Goal: Task Accomplishment & Management: Manage account settings

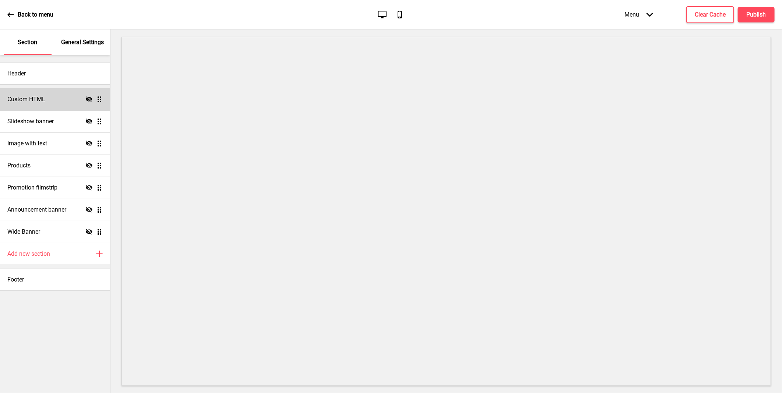
click at [88, 99] on icon at bounding box center [89, 99] width 7 height 6
drag, startPoint x: 92, startPoint y: 123, endPoint x: 91, endPoint y: 129, distance: 6.7
click at [92, 123] on icon "Hide" at bounding box center [89, 121] width 7 height 7
click at [90, 143] on icon "Hide" at bounding box center [89, 143] width 7 height 7
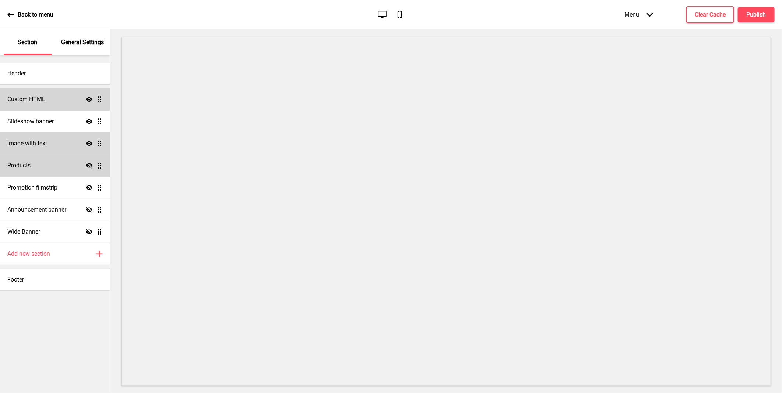
click at [88, 168] on icon "Hide" at bounding box center [89, 165] width 7 height 7
click at [87, 189] on icon at bounding box center [89, 188] width 7 height 6
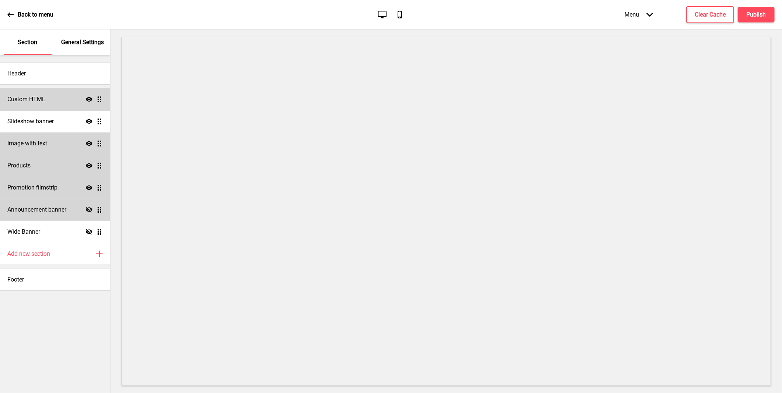
click at [90, 207] on icon "Hide" at bounding box center [89, 210] width 7 height 7
click at [46, 117] on h4 "Slideshow banner" at bounding box center [30, 121] width 46 height 8
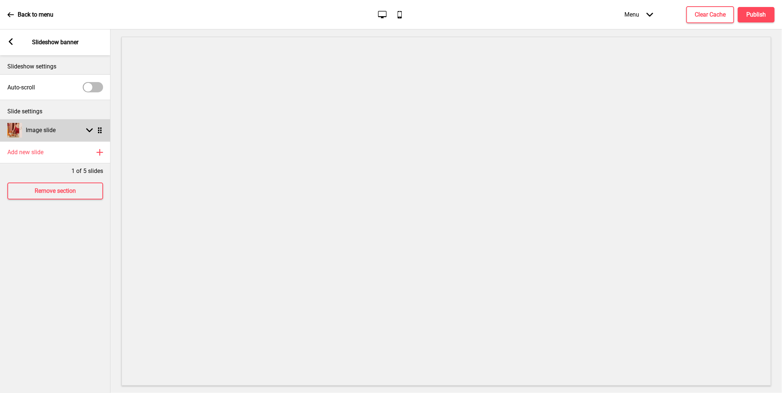
click at [73, 129] on div "Image slide Arrow down Drag" at bounding box center [55, 130] width 110 height 22
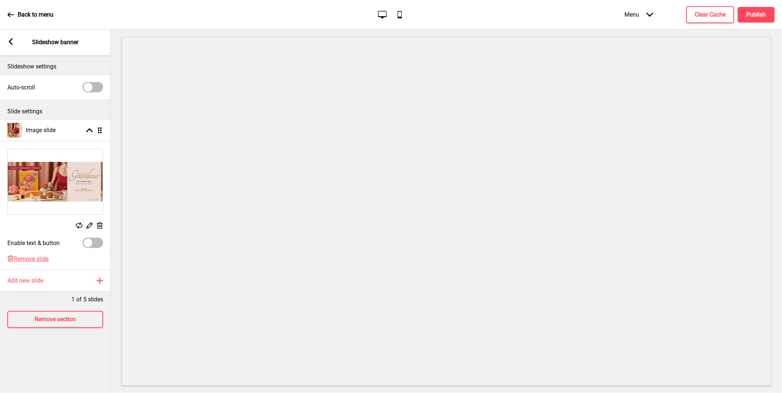
click at [98, 225] on icon at bounding box center [100, 225] width 6 height 7
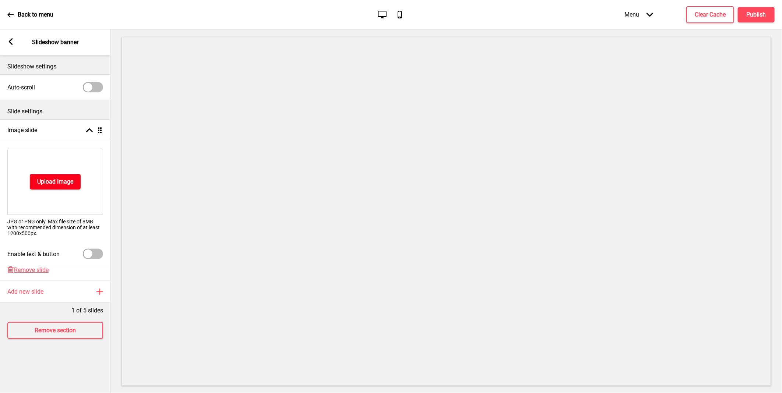
click at [61, 182] on h4 "Upload Image" at bounding box center [55, 182] width 36 height 8
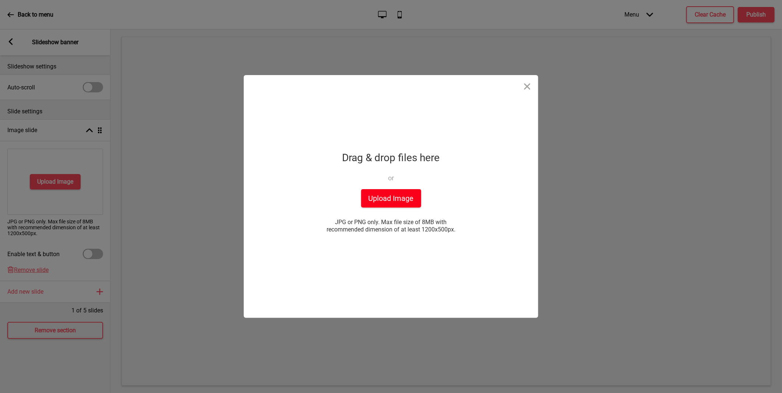
click at [391, 196] on button "Upload Image" at bounding box center [391, 198] width 60 height 18
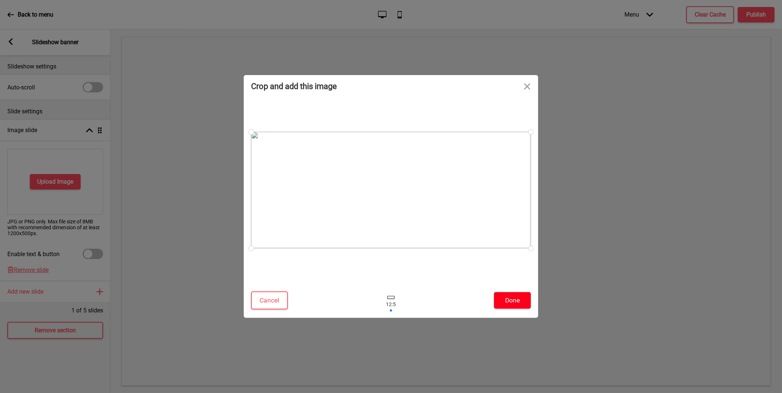
click at [520, 300] on button "Done" at bounding box center [512, 300] width 37 height 17
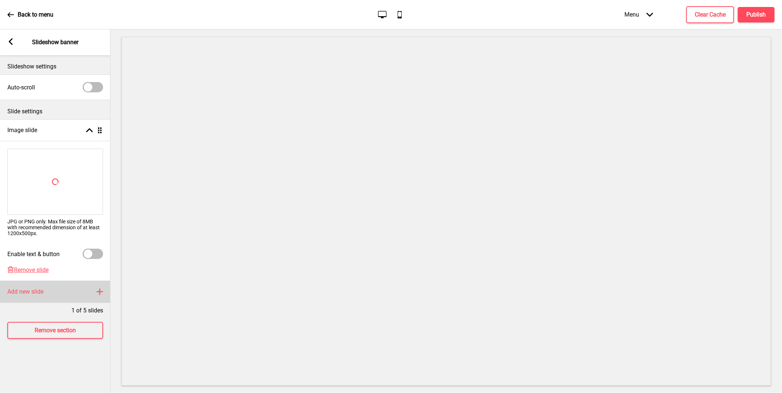
click at [104, 292] on div "Add new slide Plus" at bounding box center [55, 292] width 110 height 22
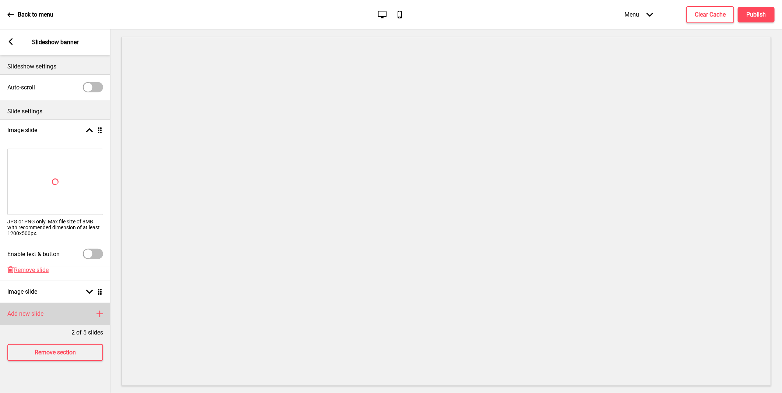
click at [96, 311] on div "Add new slide Plus" at bounding box center [55, 314] width 110 height 22
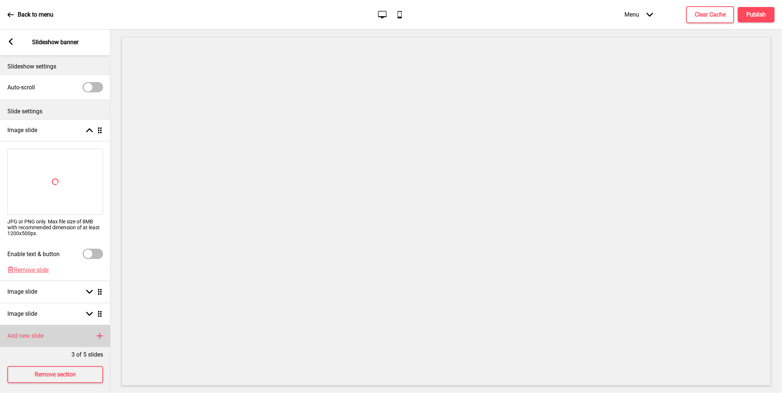
click at [98, 335] on rect at bounding box center [99, 336] width 9 height 9
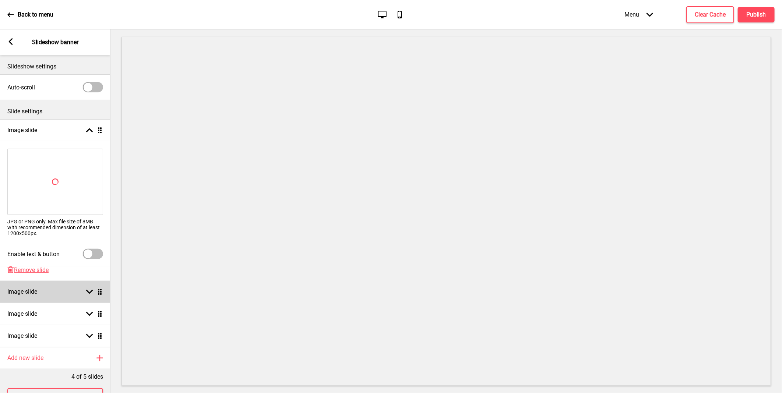
click at [88, 292] on div "Image slide Arrow down Drag" at bounding box center [55, 292] width 110 height 22
select select "right"
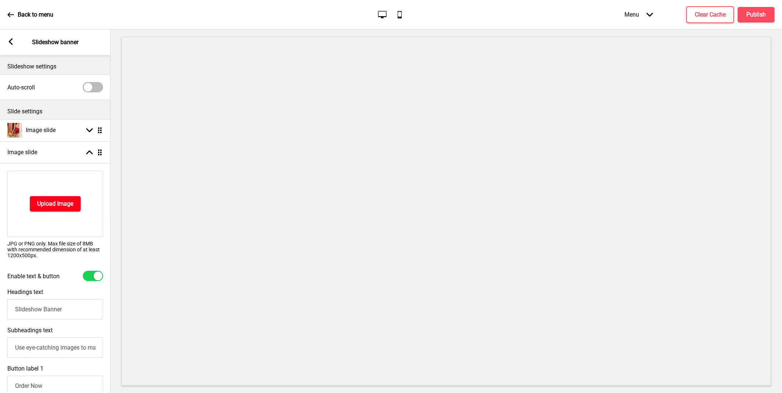
click at [55, 201] on h4 "Upload Image" at bounding box center [55, 204] width 36 height 8
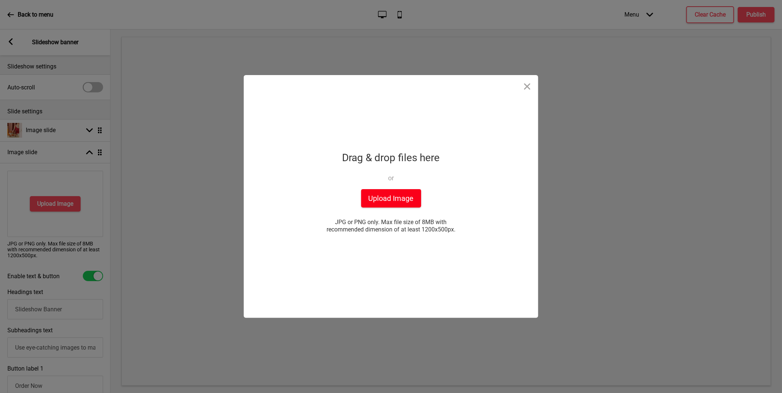
click at [400, 207] on button "Upload Image" at bounding box center [391, 198] width 60 height 18
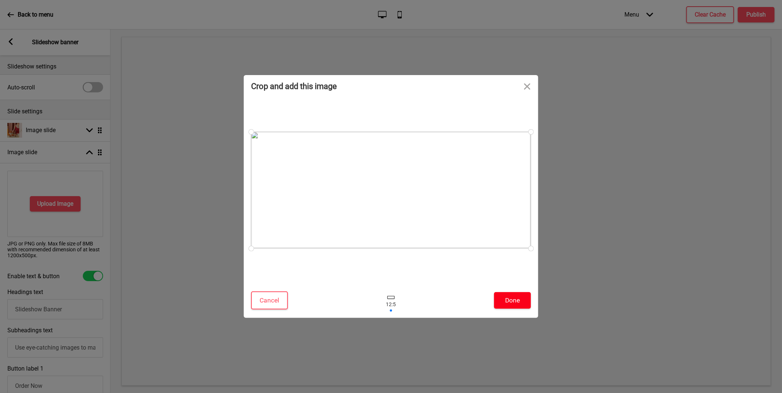
click at [508, 293] on button "Done" at bounding box center [512, 300] width 37 height 17
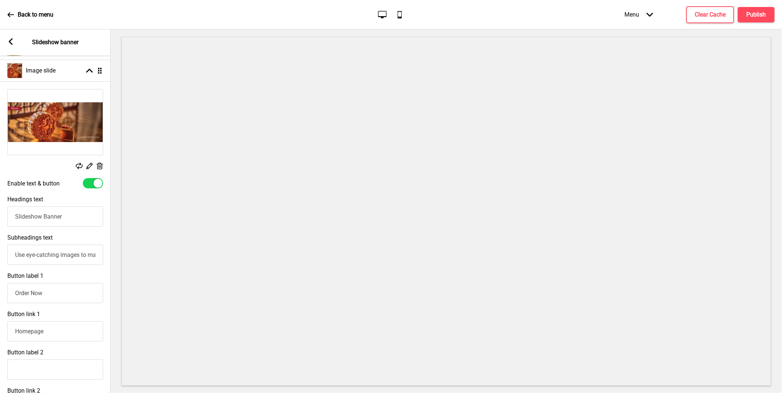
scroll to position [41, 0]
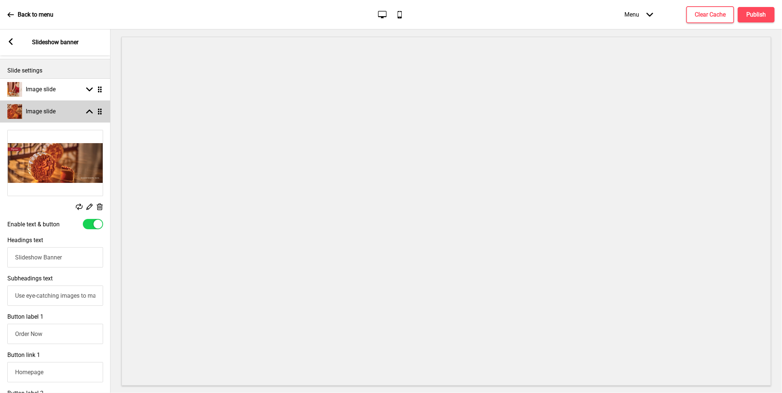
click at [92, 112] on rect at bounding box center [89, 111] width 7 height 7
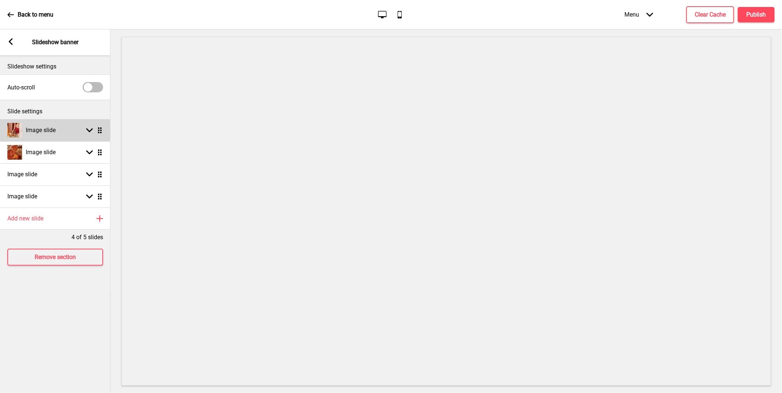
scroll to position [0, 0]
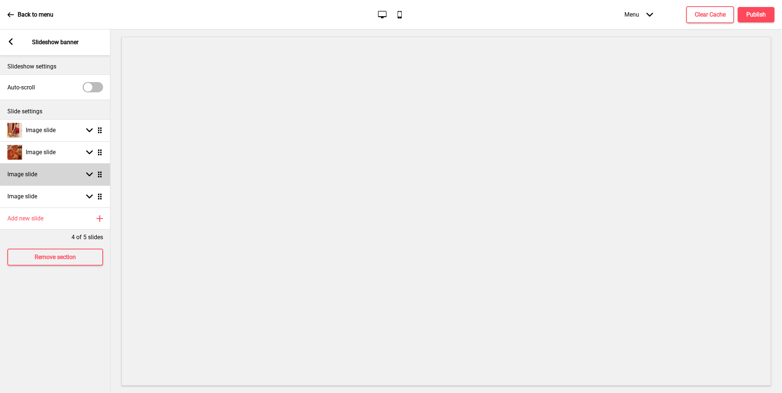
click at [92, 172] on rect at bounding box center [89, 174] width 7 height 7
select select "right"
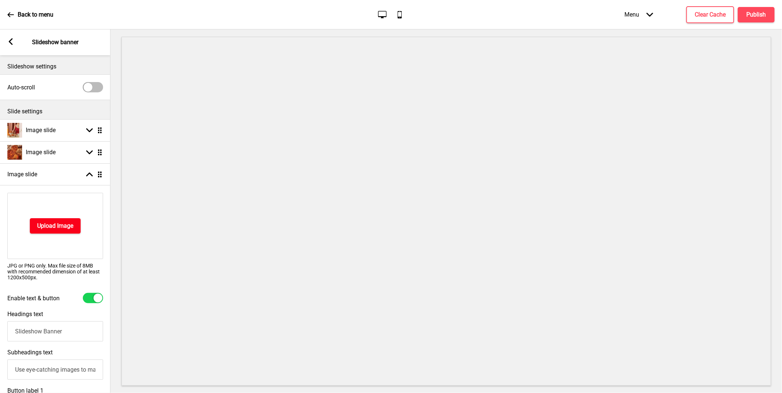
click at [45, 223] on h4 "Upload Image" at bounding box center [55, 226] width 36 height 8
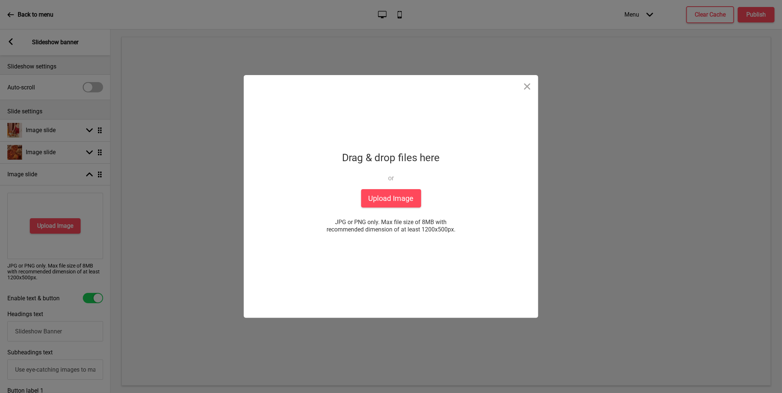
click at [392, 186] on div "Drag & drop files here or Upload files from your computer" at bounding box center [391, 169] width 98 height 41
click at [391, 197] on button "Upload Image" at bounding box center [391, 198] width 60 height 18
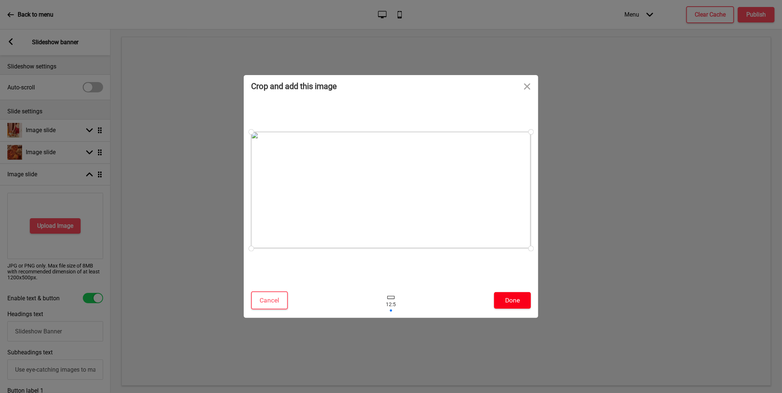
click at [510, 299] on button "Done" at bounding box center [512, 300] width 37 height 17
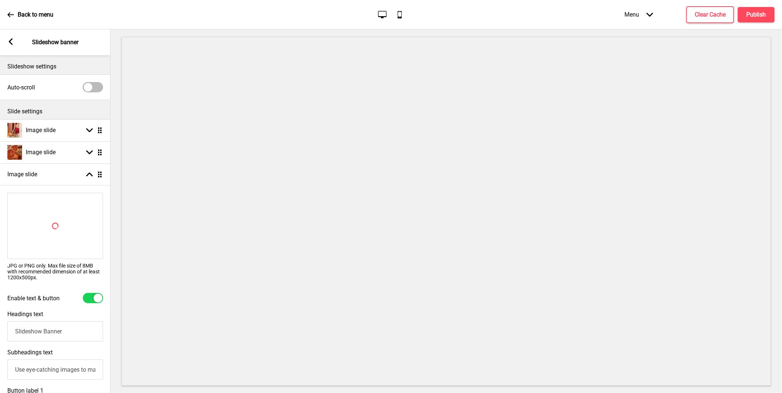
scroll to position [41, 0]
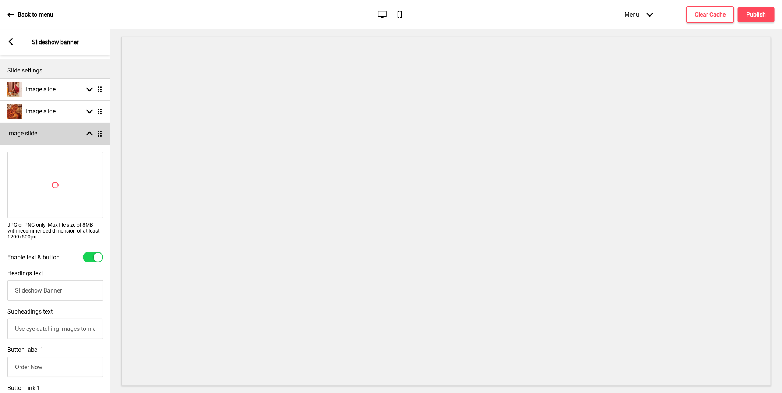
click at [89, 134] on rect at bounding box center [89, 133] width 7 height 7
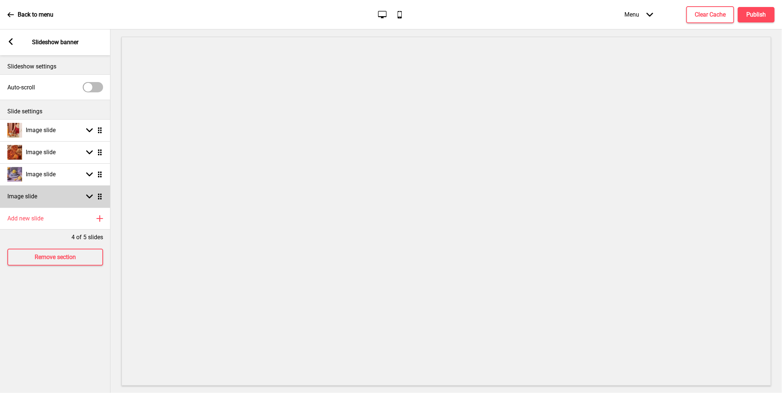
scroll to position [0, 0]
click at [91, 195] on rect at bounding box center [89, 196] width 7 height 7
select select "right"
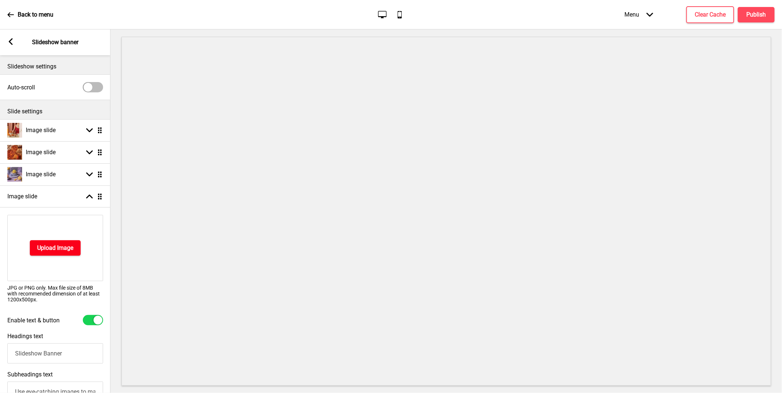
click at [56, 253] on button "Upload Image" at bounding box center [55, 247] width 51 height 15
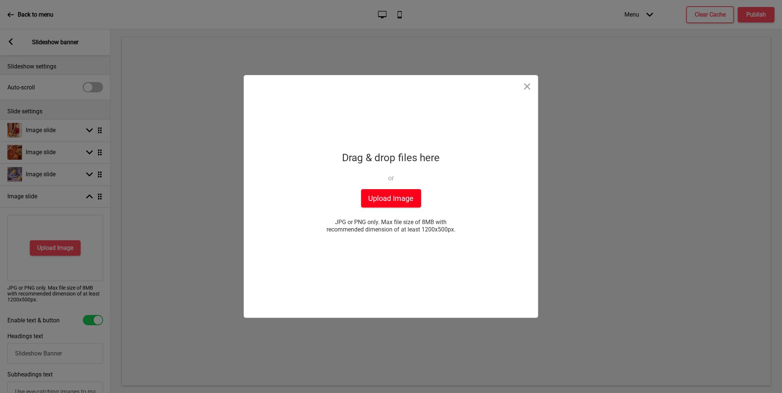
click at [408, 196] on button "Upload Image" at bounding box center [391, 198] width 60 height 18
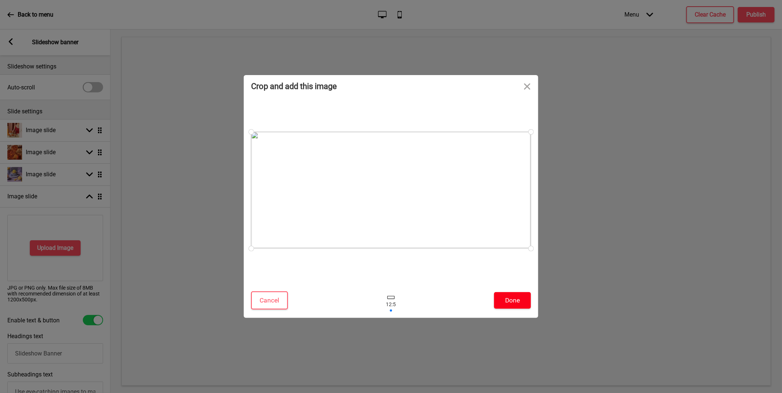
click at [517, 301] on button "Done" at bounding box center [512, 300] width 37 height 17
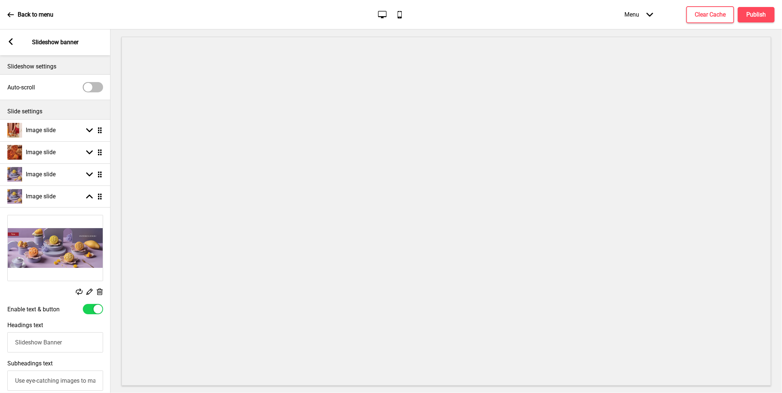
click at [100, 291] on rect at bounding box center [100, 292] width 8 height 8
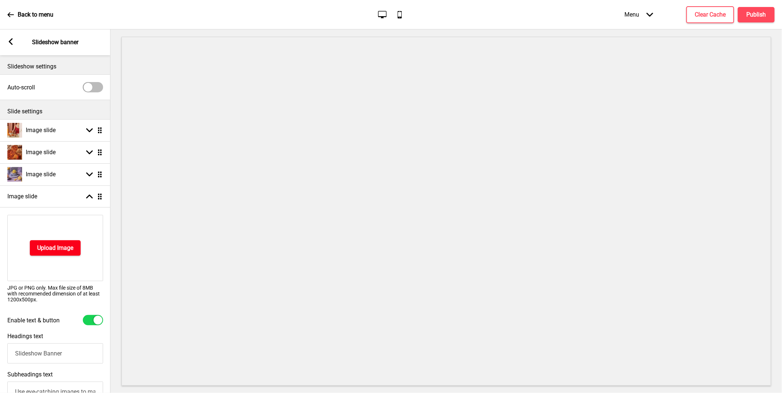
click at [54, 246] on h4 "Upload Image" at bounding box center [55, 248] width 36 height 8
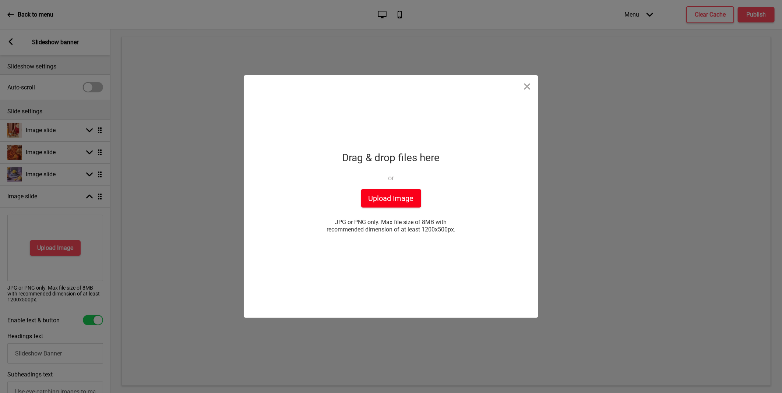
click at [387, 198] on button "Upload Image" at bounding box center [391, 198] width 60 height 18
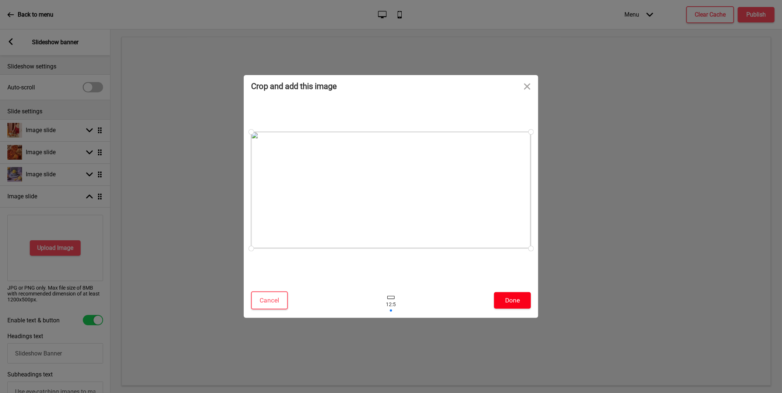
click at [510, 297] on button "Done" at bounding box center [512, 300] width 37 height 17
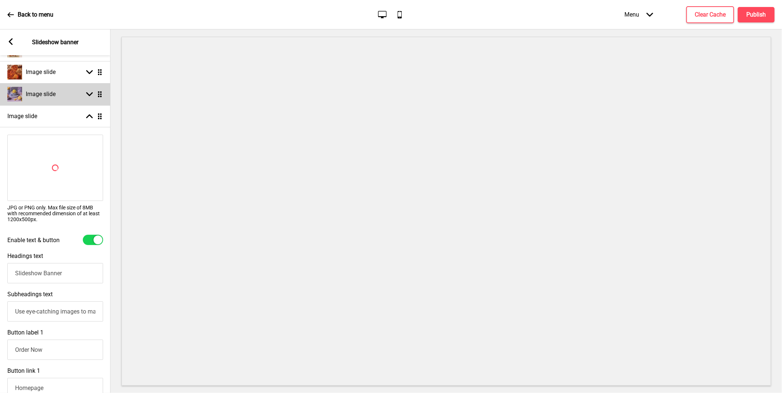
scroll to position [41, 0]
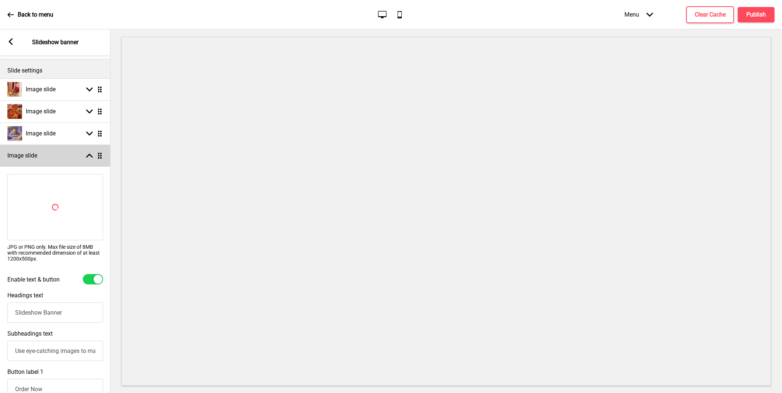
click at [90, 150] on div "Image slide Arrow up Drag" at bounding box center [55, 156] width 110 height 22
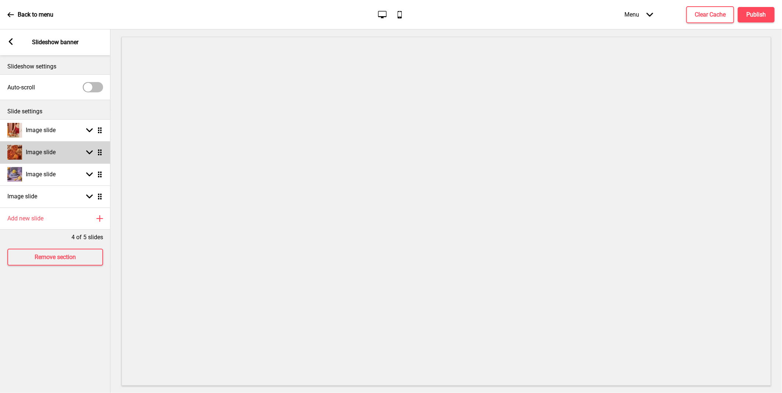
scroll to position [0, 0]
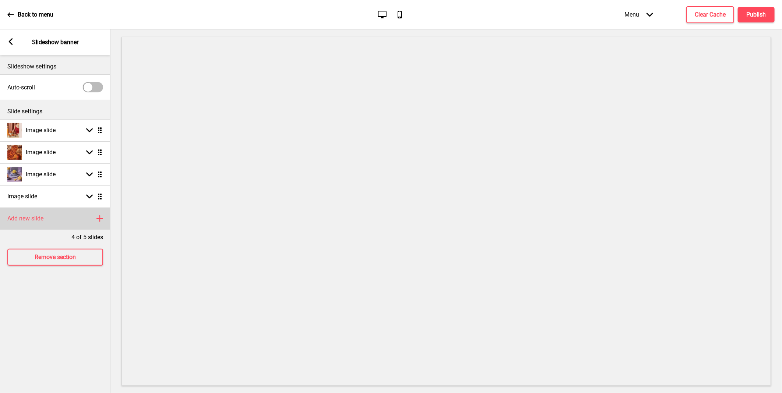
click at [79, 218] on div "Add new slide Plus" at bounding box center [55, 219] width 110 height 22
click at [98, 217] on ul "Image slide Arrow down Drag Image slide Arrow down Drag Image slide Arrow down …" at bounding box center [55, 174] width 110 height 110
click at [89, 219] on icon at bounding box center [89, 219] width 7 height 4
select select "right"
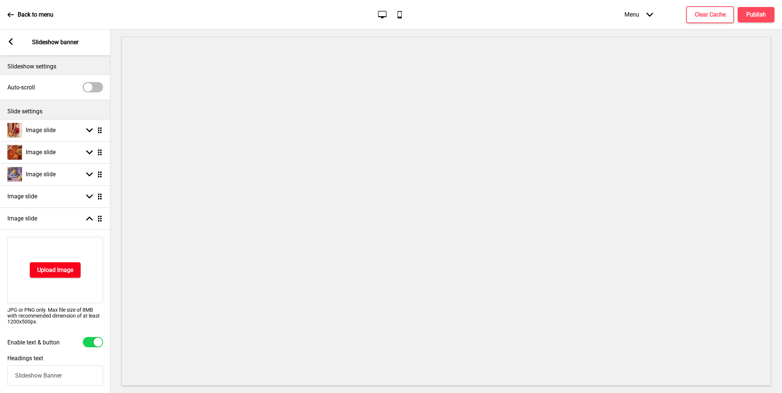
click at [66, 277] on button "Upload Image" at bounding box center [55, 270] width 51 height 15
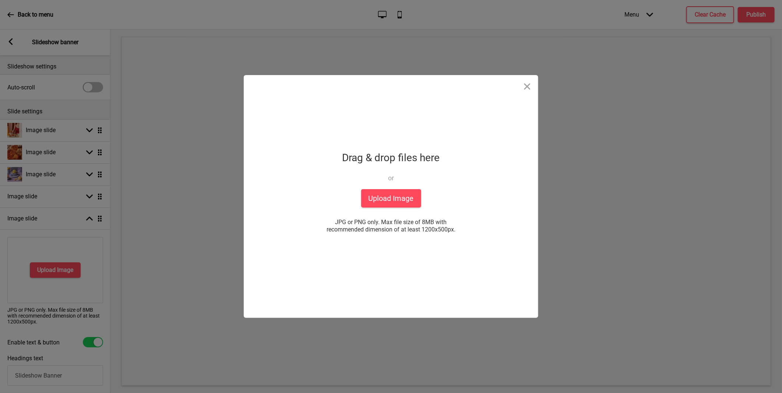
click at [388, 186] on div "Drag & drop files here or Upload files from your computer" at bounding box center [391, 169] width 98 height 41
click at [382, 193] on button "Upload Image" at bounding box center [391, 198] width 60 height 18
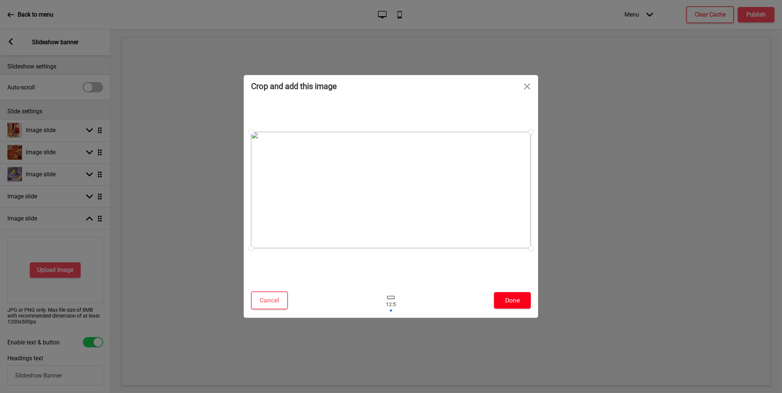
click at [520, 301] on button "Done" at bounding box center [512, 300] width 37 height 17
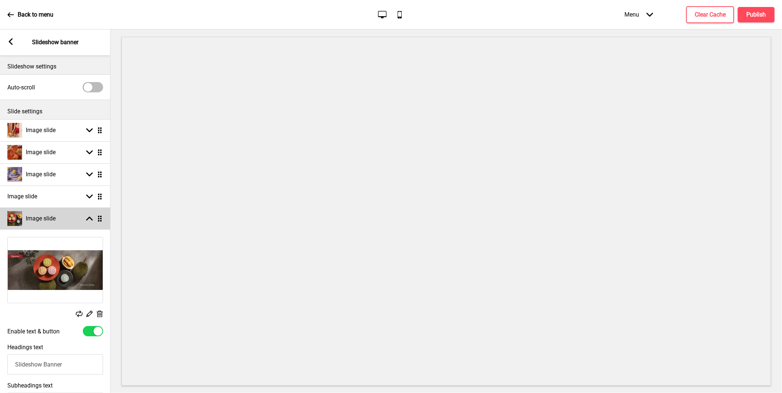
click at [89, 219] on rect at bounding box center [89, 218] width 7 height 7
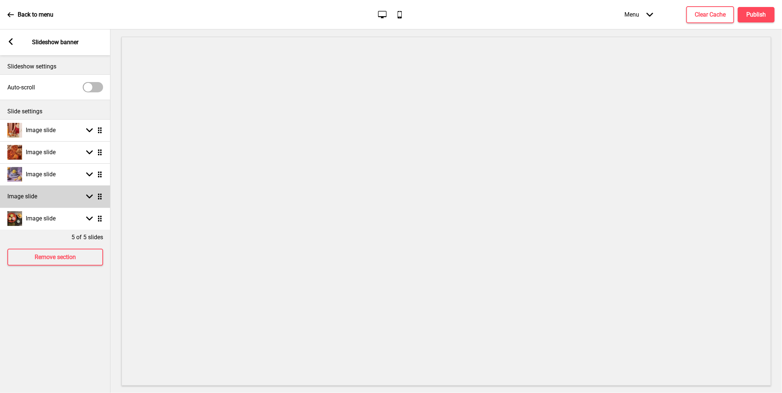
click at [84, 199] on div "Arrow down Drag" at bounding box center [92, 196] width 21 height 7
select select "right"
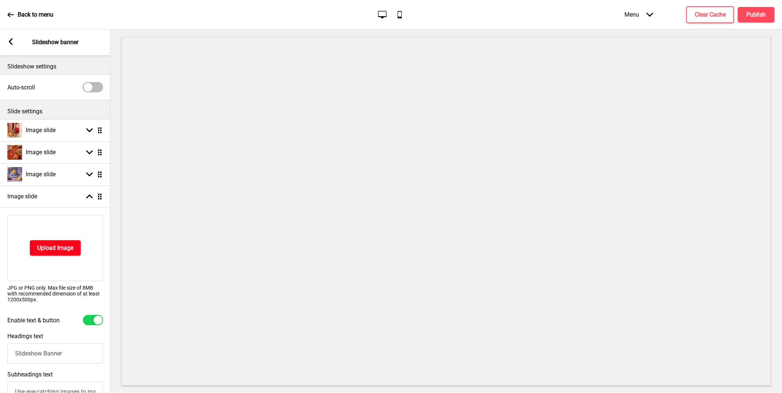
click at [68, 247] on h4 "Upload Image" at bounding box center [55, 248] width 36 height 8
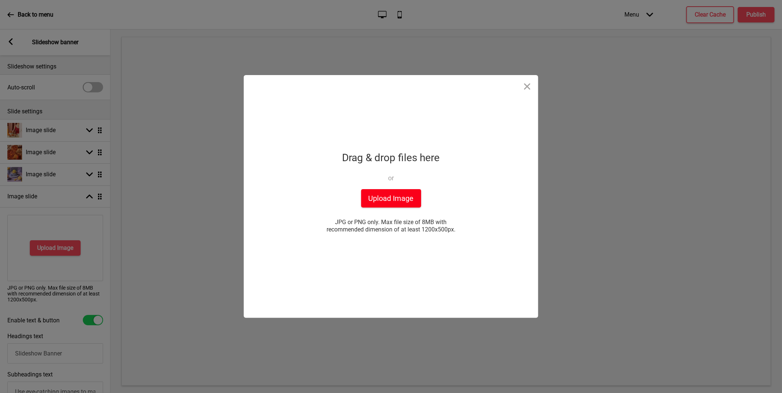
click at [401, 196] on button "Upload Image" at bounding box center [391, 198] width 60 height 18
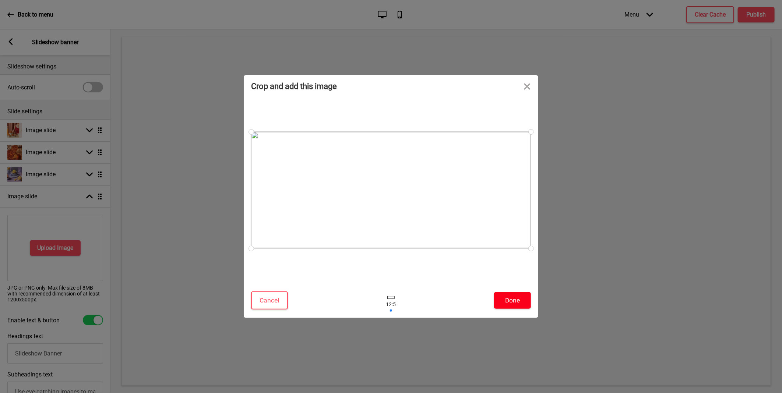
click at [508, 300] on button "Done" at bounding box center [512, 300] width 37 height 17
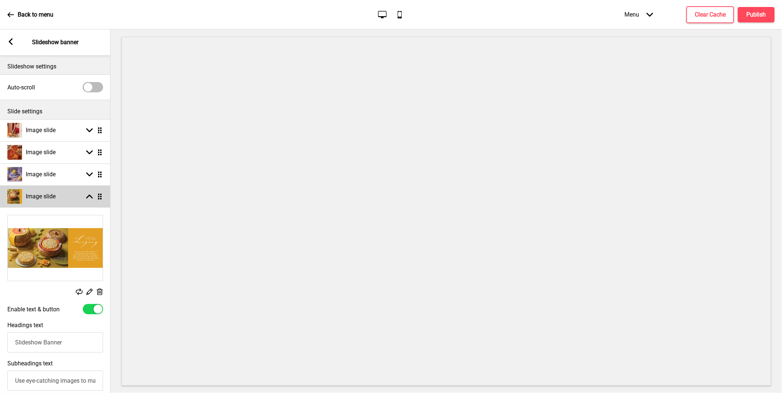
click at [88, 199] on rect at bounding box center [89, 196] width 7 height 7
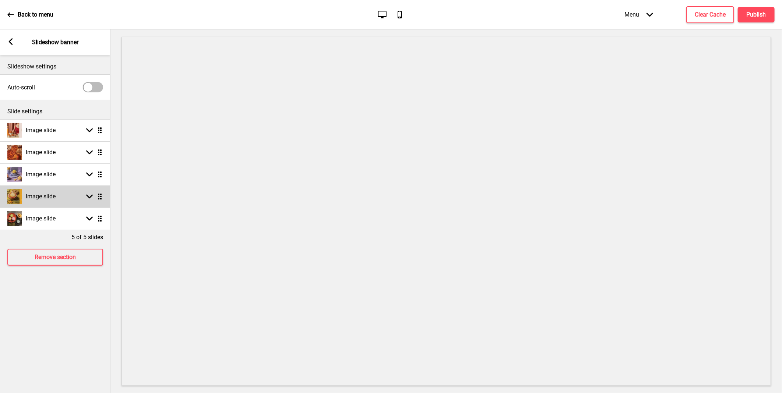
click at [99, 197] on ul "Image slide Arrow down Drag Image slide Arrow down Drag Image slide Arrow down …" at bounding box center [55, 174] width 110 height 110
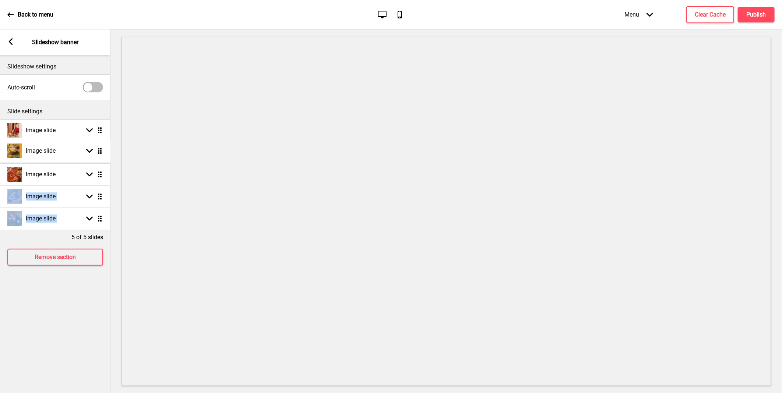
drag, startPoint x: 98, startPoint y: 198, endPoint x: 101, endPoint y: 152, distance: 45.7
click at [58, 300] on div "Slideshow settings Auto-scroll Slide settings Image slide Arrow down Drag Image…" at bounding box center [55, 224] width 110 height 338
drag, startPoint x: 99, startPoint y: 194, endPoint x: 99, endPoint y: 171, distance: 23.2
drag, startPoint x: 89, startPoint y: 311, endPoint x: 88, endPoint y: 282, distance: 28.7
click at [89, 310] on div "Slideshow settings Auto-scroll Slide settings Image slide Arrow down Drag Image…" at bounding box center [55, 224] width 110 height 338
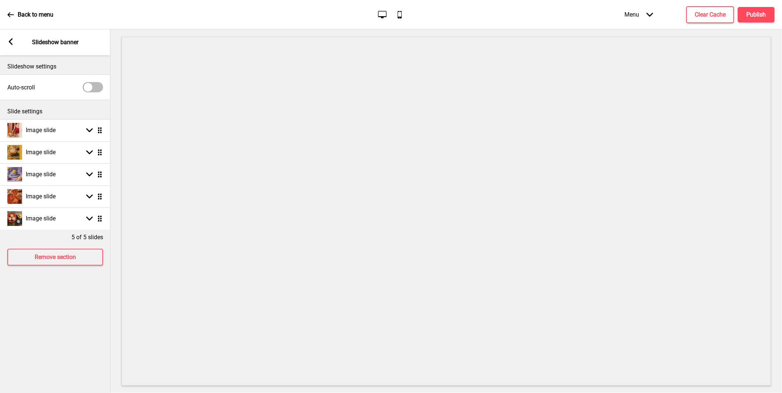
click at [93, 87] on div at bounding box center [93, 87] width 20 height 10
checkbox input "true"
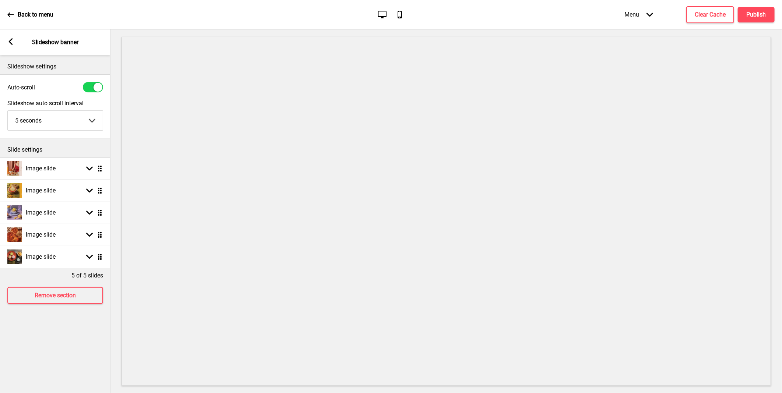
click at [89, 118] on select "5 seconds 6 seconds 7 seconds 8 seconds 9 seconds 10 seconds" at bounding box center [55, 121] width 95 height 20
click at [8, 111] on select "5 seconds 6 seconds 7 seconds 8 seconds 9 seconds 10 seconds" at bounding box center [55, 121] width 95 height 20
click at [50, 170] on h4 "Image slide" at bounding box center [41, 169] width 30 height 8
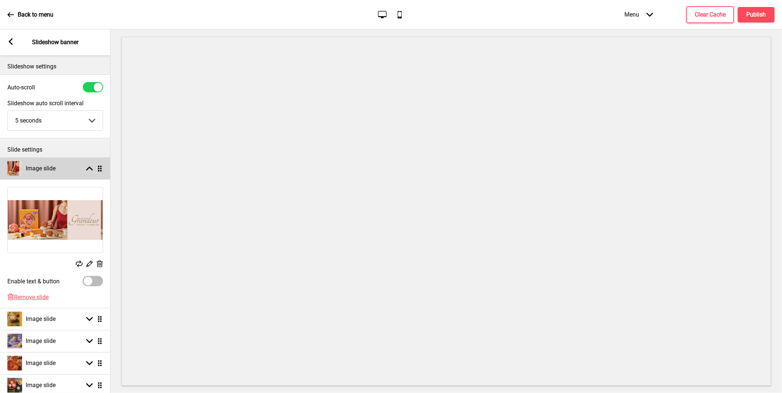
click at [34, 168] on h4 "Image slide" at bounding box center [41, 169] width 30 height 8
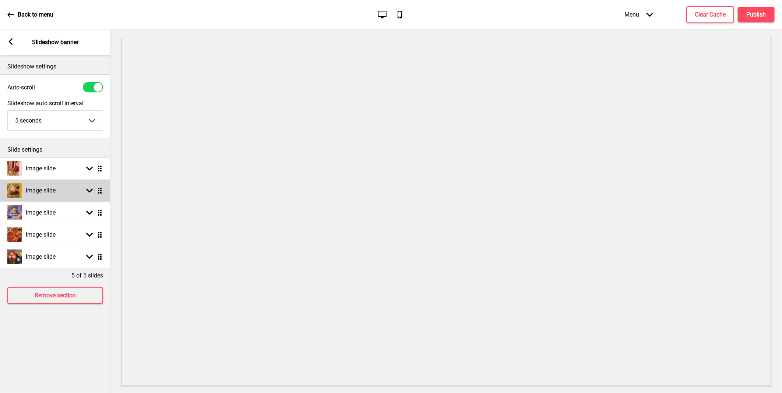
click at [43, 196] on div "Image slide" at bounding box center [31, 190] width 48 height 15
select select "right"
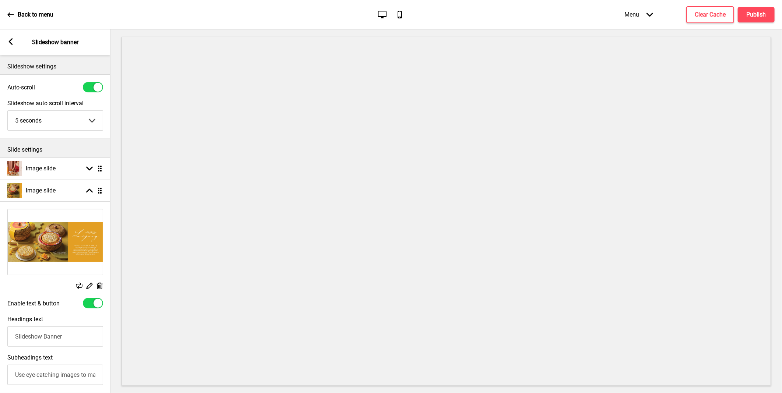
click at [94, 307] on div at bounding box center [93, 303] width 20 height 10
checkbox input "false"
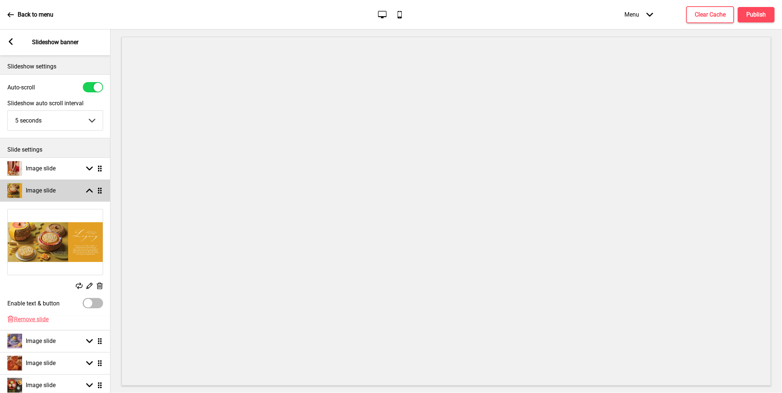
click at [45, 197] on div "Image slide" at bounding box center [31, 190] width 48 height 15
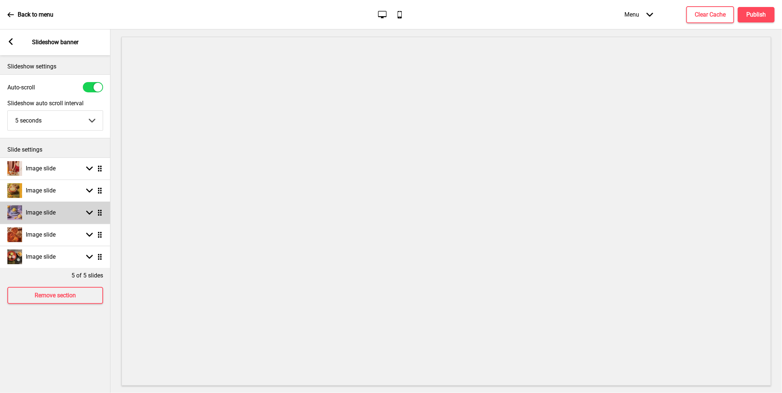
click at [41, 214] on h4 "Image slide" at bounding box center [41, 213] width 30 height 8
select select "right"
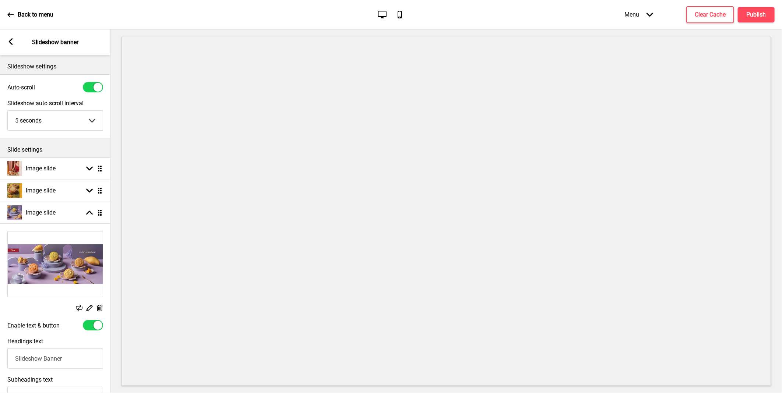
click at [95, 324] on div at bounding box center [98, 325] width 9 height 9
checkbox input "false"
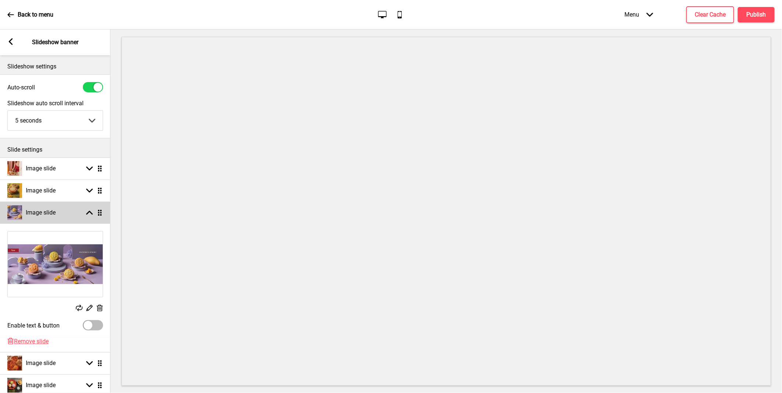
click at [43, 211] on h4 "Image slide" at bounding box center [41, 213] width 30 height 8
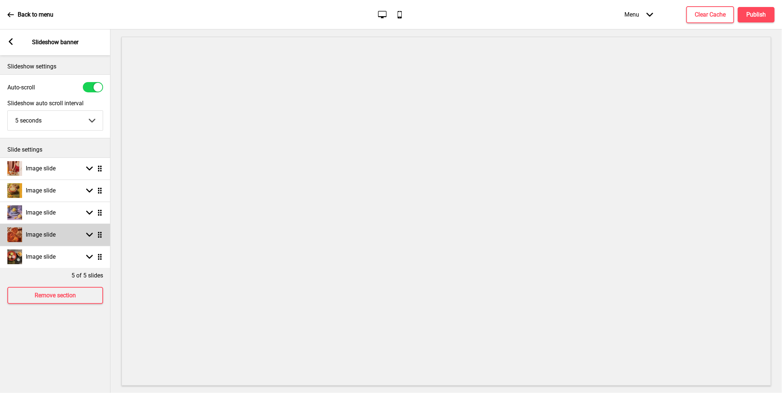
click at [48, 242] on div "Image slide" at bounding box center [31, 235] width 48 height 15
select select "right"
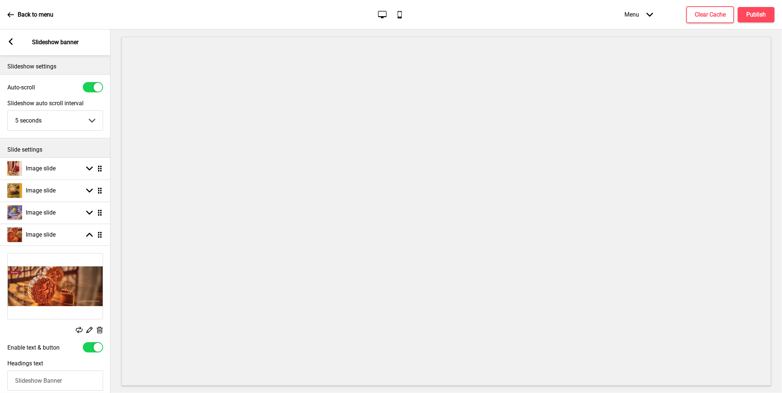
click at [94, 350] on div at bounding box center [98, 347] width 9 height 9
checkbox input "false"
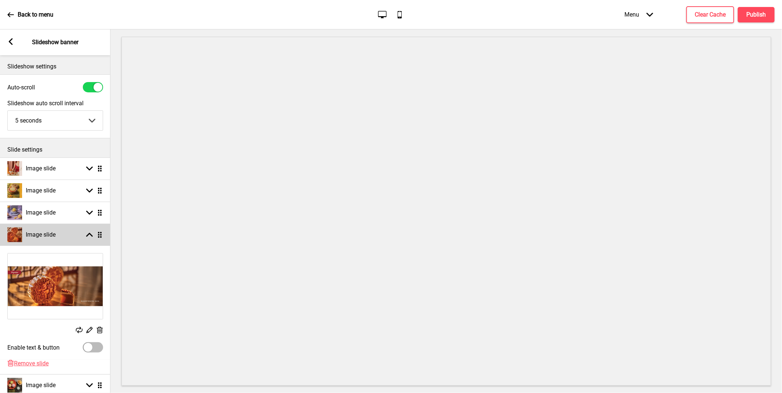
click at [38, 232] on h4 "Image slide" at bounding box center [41, 235] width 30 height 8
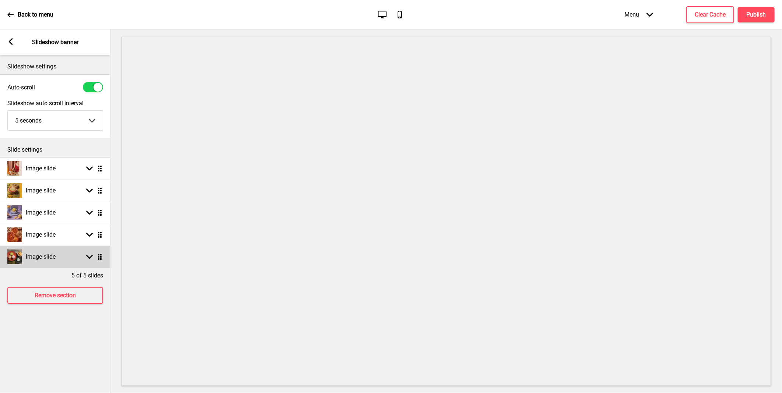
click at [45, 256] on h4 "Image slide" at bounding box center [41, 257] width 30 height 8
select select "right"
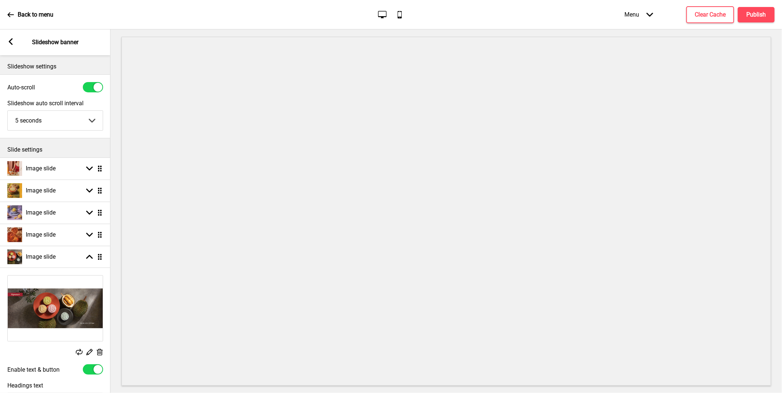
click at [93, 365] on div "Enable text & button" at bounding box center [55, 370] width 110 height 18
click at [94, 368] on div at bounding box center [93, 370] width 20 height 10
checkbox input "false"
click at [45, 255] on h4 "Image slide" at bounding box center [41, 257] width 30 height 8
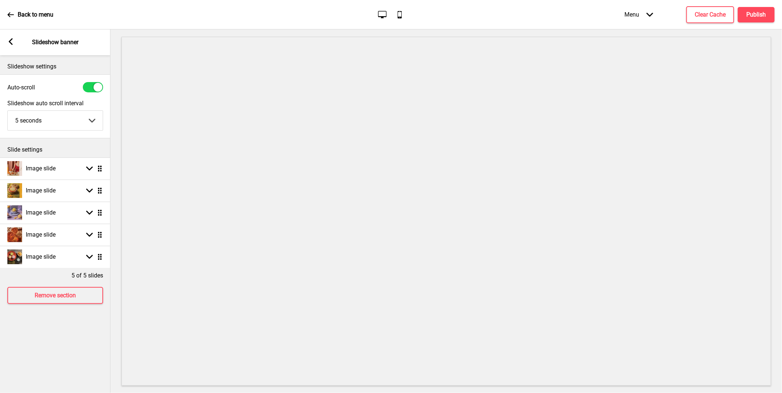
click at [13, 41] on rect at bounding box center [10, 41] width 7 height 7
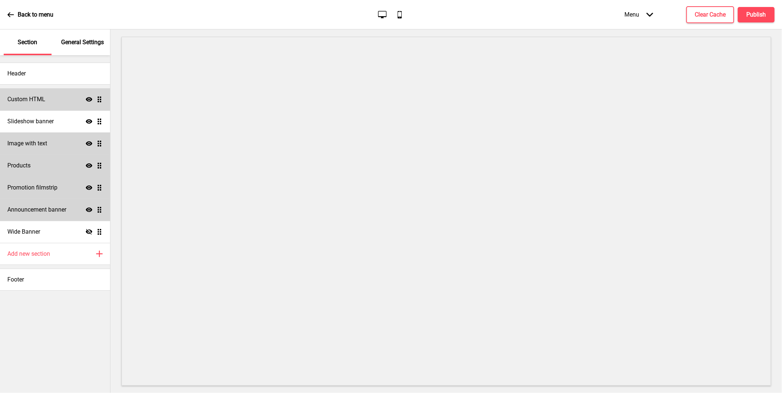
click at [39, 138] on div "Image with text Show Drag" at bounding box center [55, 144] width 110 height 22
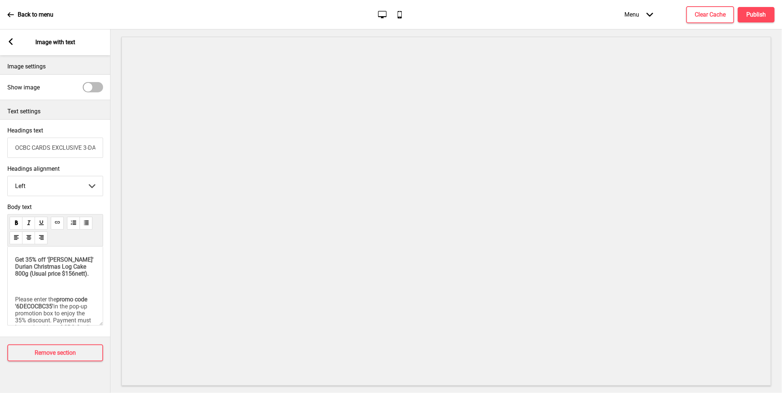
click at [8, 42] on rect at bounding box center [10, 41] width 7 height 7
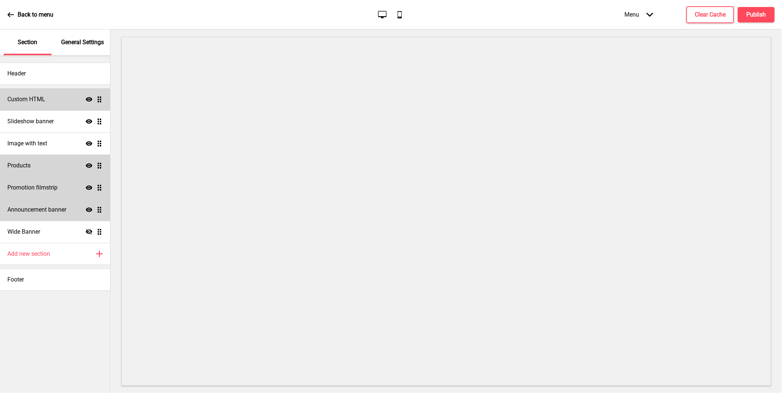
click at [91, 144] on icon at bounding box center [89, 143] width 7 height 4
click at [56, 103] on div "Custom HTML Show Drag" at bounding box center [55, 99] width 110 height 22
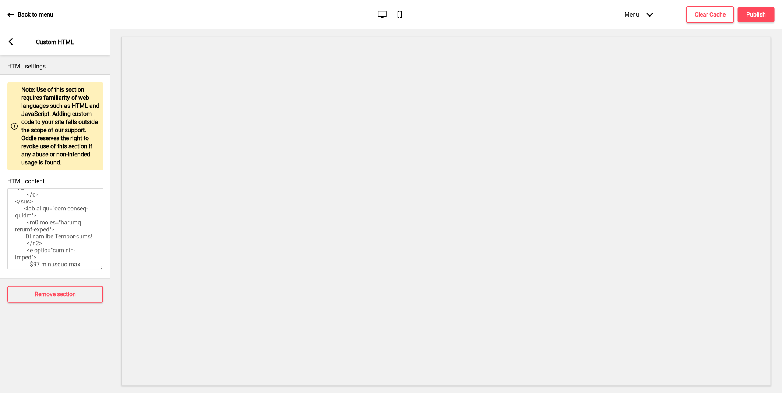
scroll to position [286, 0]
click at [21, 259] on textarea "HTML content" at bounding box center [55, 229] width 96 height 81
type textarea "<!-- Version 1.1 --> <style> /* Please replace #annoucement-x with another id i…"
click at [7, 42] on div "Arrow left Custom HTML" at bounding box center [55, 42] width 110 height 26
click at [14, 41] on rect at bounding box center [10, 41] width 7 height 7
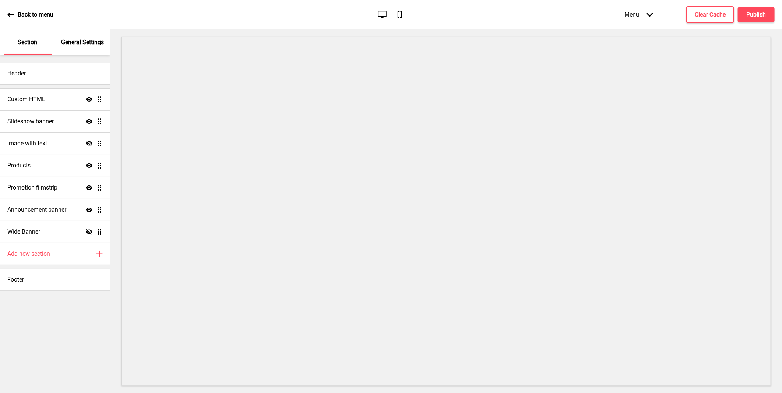
click at [31, 14] on p "Back to menu" at bounding box center [36, 15] width 36 height 8
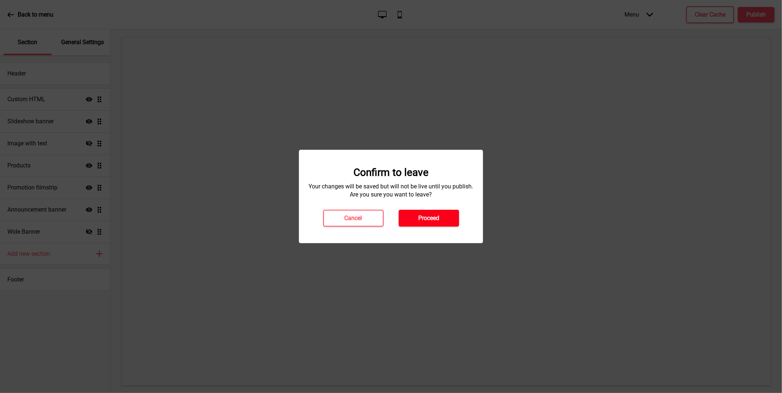
click at [409, 221] on button "Proceed" at bounding box center [429, 218] width 60 height 17
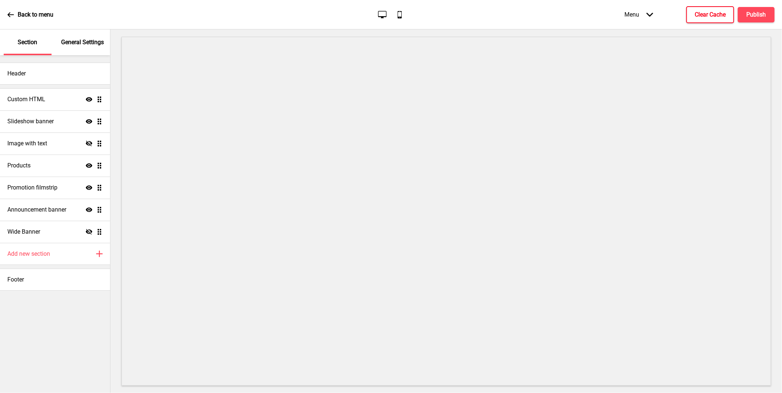
click at [700, 16] on h4 "Clear Cache" at bounding box center [710, 15] width 31 height 8
click at [764, 14] on h4 "Publish" at bounding box center [757, 15] width 20 height 8
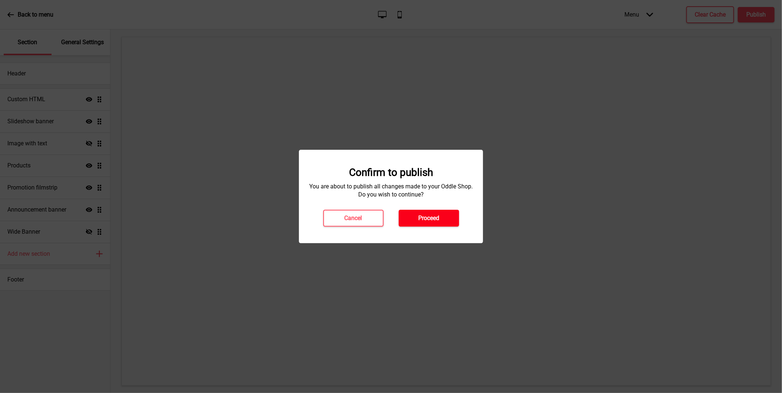
click at [413, 215] on button "Proceed" at bounding box center [429, 218] width 60 height 17
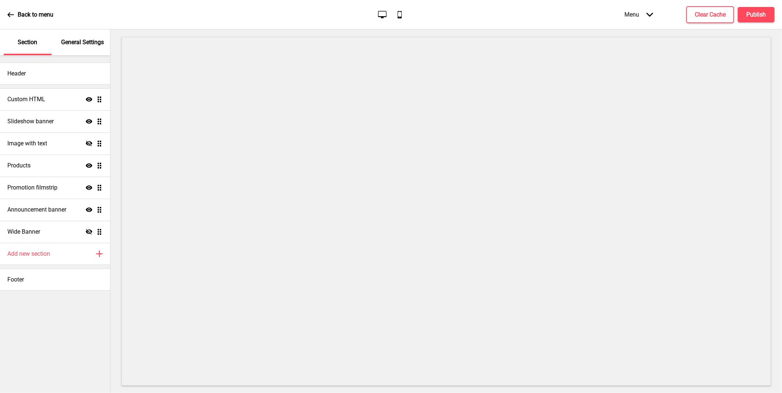
click at [100, 188] on ul "Custom HTML Show Drag Slideshow banner Show Drag Image with text Hide Drag Prod…" at bounding box center [55, 165] width 110 height 155
drag, startPoint x: 98, startPoint y: 190, endPoint x: 98, endPoint y: 144, distance: 46.0
click at [98, 144] on ul "Custom HTML Show Drag Slideshow banner Show Drag Image with text Hide Drag Prod…" at bounding box center [55, 165] width 110 height 155
click at [41, 209] on h4 "Announcement banner" at bounding box center [36, 210] width 59 height 8
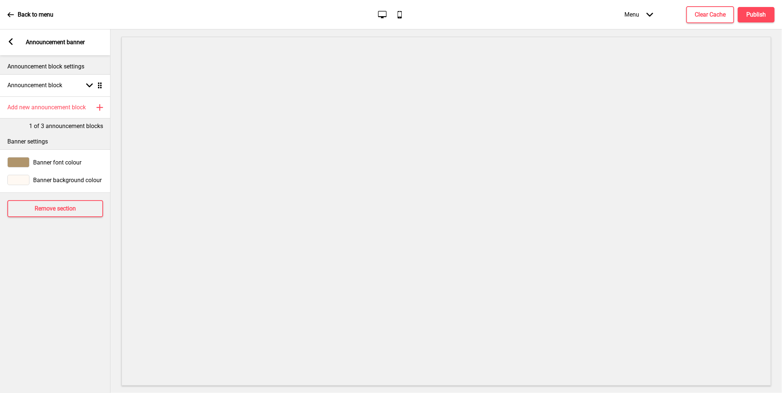
click at [5, 37] on div "Arrow left Announcement banner" at bounding box center [55, 42] width 110 height 26
click at [10, 42] on icon at bounding box center [11, 41] width 4 height 7
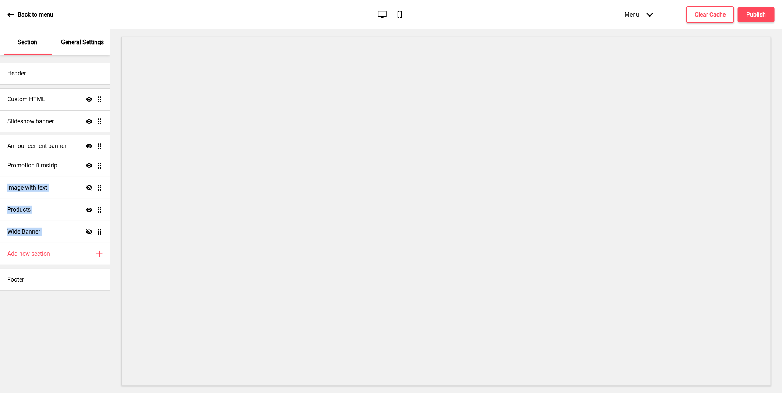
drag, startPoint x: 99, startPoint y: 211, endPoint x: 101, endPoint y: 147, distance: 63.8
click at [101, 147] on ul "Custom HTML Show Drag Slideshow banner Show Drag Promotion filmstrip Show Drag …" at bounding box center [55, 165] width 110 height 155
click at [73, 307] on div "Header Custom HTML Show Drag Slideshow banner Show Drag Announcement banner Sho…" at bounding box center [55, 224] width 110 height 338
drag, startPoint x: 98, startPoint y: 166, endPoint x: 102, endPoint y: 163, distance: 5.2
click at [102, 163] on ul "Custom HTML Show Drag Slideshow banner Show Drag Announcement banner Show Drag …" at bounding box center [55, 165] width 110 height 155
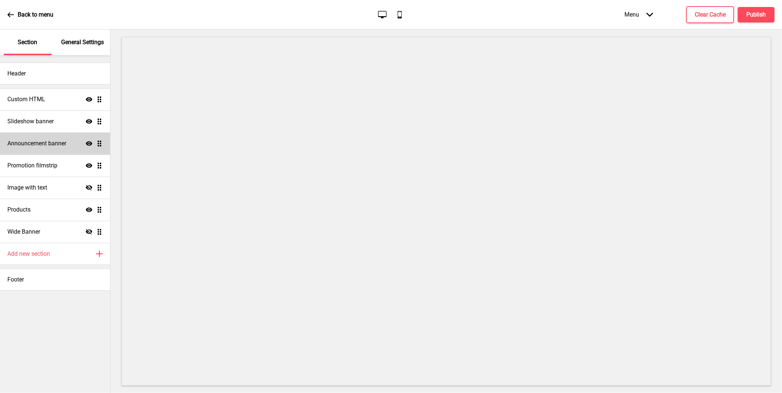
click at [57, 144] on h4 "Announcement banner" at bounding box center [36, 144] width 59 height 8
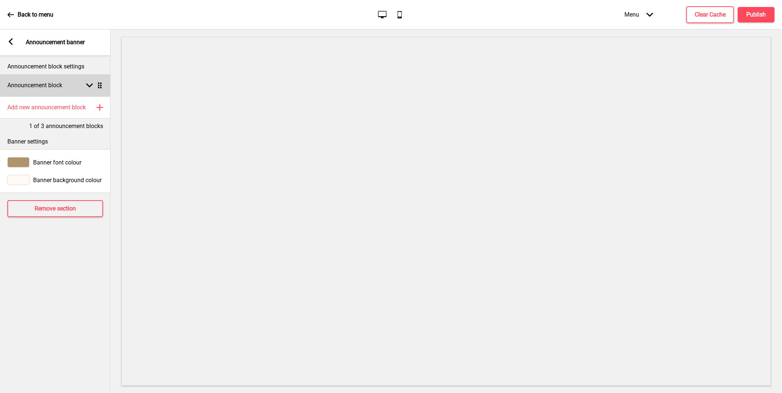
click at [89, 85] on icon at bounding box center [89, 86] width 7 height 4
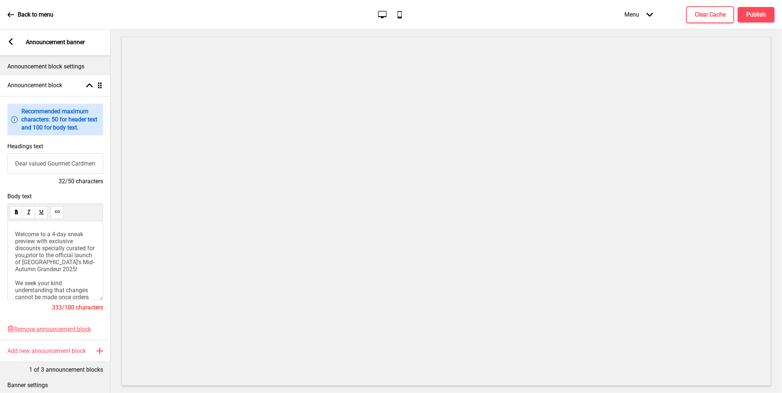
click at [58, 249] on span "Welcome to a 4-day sneak preview with exclusive discounts specially curated for…" at bounding box center [55, 280] width 81 height 98
click at [56, 239] on span "Welcome to a 4-day sneak preview with exclusive discounts specially curated for…" at bounding box center [55, 238] width 81 height 98
click at [71, 163] on input "Dear valued Gourmet Cardmembers," at bounding box center [55, 164] width 96 height 20
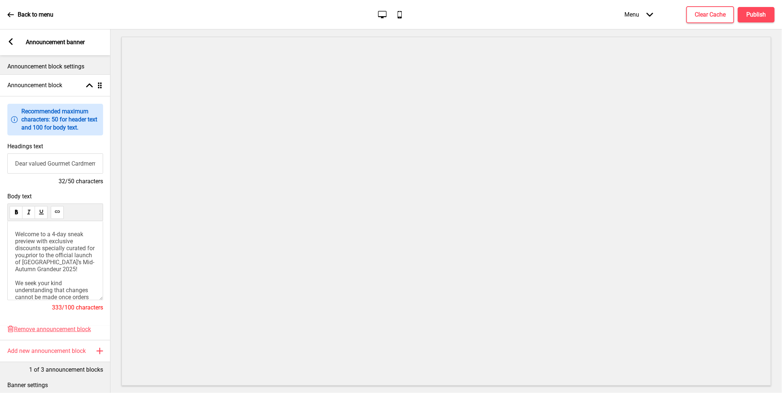
scroll to position [0, 15]
drag, startPoint x: 49, startPoint y: 166, endPoint x: 92, endPoint y: 165, distance: 43.5
click at [92, 165] on input "Dear valued Gourmet Cardmembers," at bounding box center [55, 164] width 96 height 20
drag, startPoint x: 34, startPoint y: 162, endPoint x: 46, endPoint y: 164, distance: 12.6
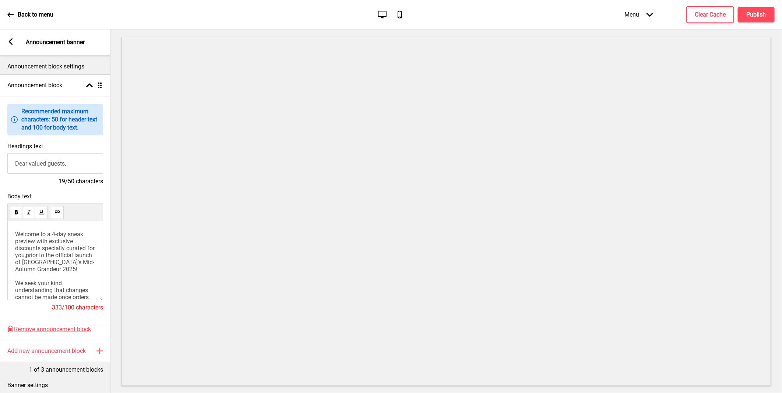
click at [34, 163] on input "Dear valued guests," at bounding box center [55, 164] width 96 height 20
type input "Dear Valued Guests,"
click at [63, 249] on span "Welcome to a 4-day sneak preview with exclusive discounts specially curated for…" at bounding box center [55, 280] width 81 height 98
drag, startPoint x: 40, startPoint y: 270, endPoint x: 52, endPoint y: 285, distance: 19.6
click at [52, 285] on span "Welcome to a 4-day sneak preview with exclusive discounts specially curated for…" at bounding box center [55, 280] width 81 height 98
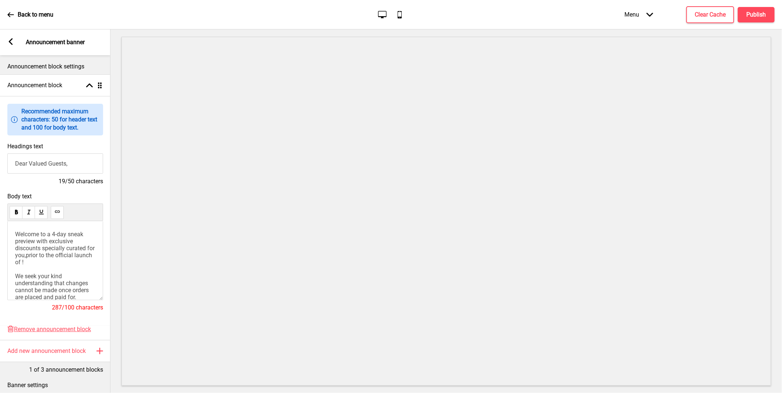
click at [46, 238] on span "Welcome to a 4-day sneak preview with exclusive discounts specially curated for…" at bounding box center [55, 276] width 81 height 91
click at [17, 245] on span "Welcome to Goodwood Park Hotel’s Mid-Autumn Grandeur 2025 a 4-day sneak preview…" at bounding box center [53, 283] width 77 height 105
click at [57, 255] on p "Welcome to Goodwood Park Hotel’s Mid-Autumn Grandeur 2025 a 4-day sneak preview…" at bounding box center [55, 283] width 80 height 105
drag, startPoint x: 16, startPoint y: 260, endPoint x: 61, endPoint y: 282, distance: 50.6
click at [61, 282] on span "Welcome to Goodwood Park Hotel’s Mid-Autumn Grandeur 2025. a 4-day sneak previe…" at bounding box center [53, 283] width 77 height 105
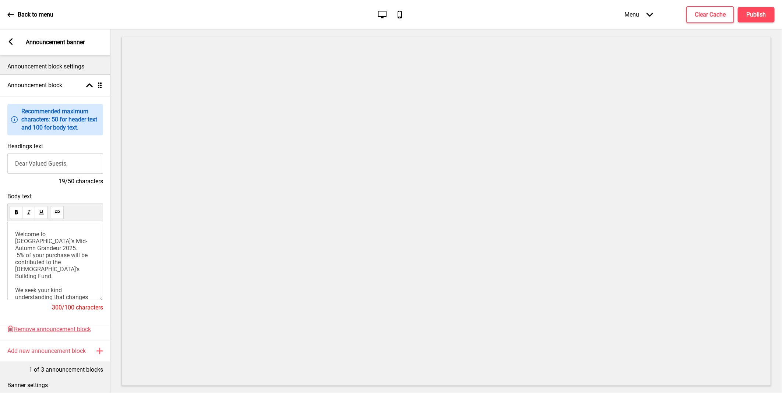
drag, startPoint x: 74, startPoint y: 163, endPoint x: 15, endPoint y: 161, distance: 58.6
click at [15, 161] on input "Dear Valued Guests," at bounding box center [55, 164] width 96 height 20
drag, startPoint x: 56, startPoint y: 253, endPoint x: 10, endPoint y: 238, distance: 49.3
click at [10, 238] on div "Welcome to Goodwood Park Hotel’s Mid-Autumn Grandeur 2025. 5% of your purchase …" at bounding box center [55, 260] width 96 height 79
drag, startPoint x: 74, startPoint y: 166, endPoint x: 12, endPoint y: 164, distance: 62.3
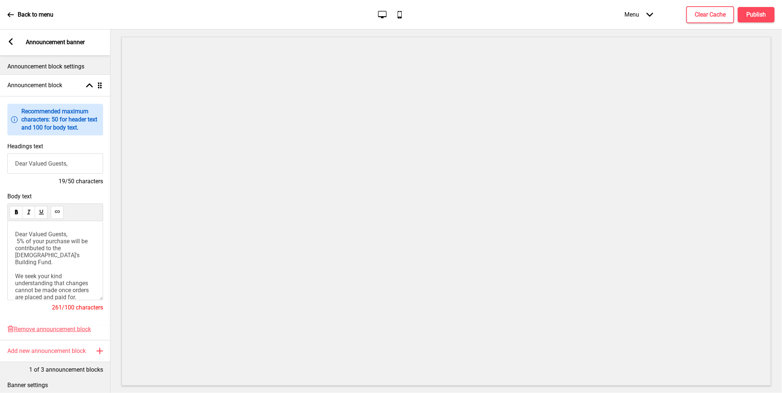
click at [12, 164] on input "Dear Valued Guests," at bounding box center [55, 164] width 96 height 20
type input "CHURCH OF ST MARY OF THE ANGELS X GOODWOOD PARK HOTEL"
drag, startPoint x: 96, startPoint y: 163, endPoint x: -2, endPoint y: 157, distance: 98.5
click at [0, 157] on html "Back to menu Desktop Mobile Menu Arrow down Product Page Store Information Chec…" at bounding box center [391, 196] width 782 height 393
click at [70, 236] on p "Dear Valued Guests, 5% of your purchase will be contributed to the Church's Bui…" at bounding box center [55, 276] width 80 height 91
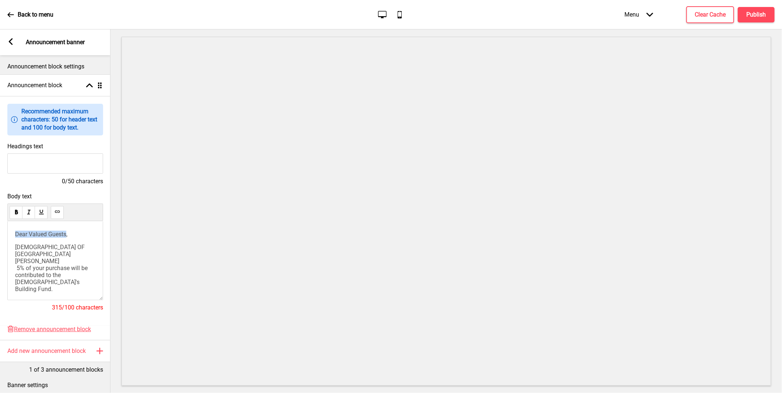
drag, startPoint x: 66, startPoint y: 237, endPoint x: 17, endPoint y: 231, distance: 49.4
click at [17, 231] on div "Dear Valued Guests, CHURCH OF ST MARY OF THE ANGELS X GOODWOOD PARK HOTEL 5% of…" at bounding box center [55, 260] width 96 height 79
click at [41, 168] on input "Headings text" at bounding box center [55, 164] width 96 height 20
paste input "Dear Valued Guests"
type input "Dear Valued Guests"
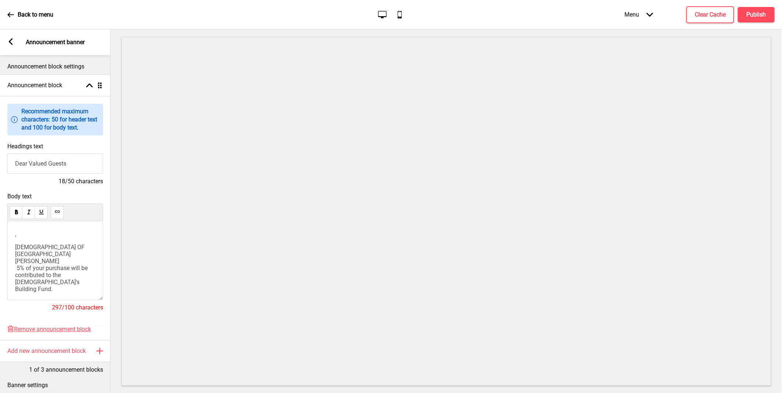
drag, startPoint x: 53, startPoint y: 238, endPoint x: 29, endPoint y: 244, distance: 24.7
click at [53, 238] on p "," at bounding box center [55, 234] width 80 height 7
click at [14, 251] on div ", CHURCH OF ST MARY OF THE ANGELS X GOODWOOD PARK HOTEL 5% of your purchase wil…" at bounding box center [55, 260] width 96 height 79
click at [15, 251] on div ", CHURCH OF ST MARY OF THE ANGELS X GOODWOOD PARK HOTEL 5% of your purchase wil…" at bounding box center [55, 260] width 96 height 79
click at [16, 251] on span "CHURCH OF ST MARY OF THE ANGELS X GOODWOOD PARK HOTEL 5% of your purchase will …" at bounding box center [52, 296] width 75 height 105
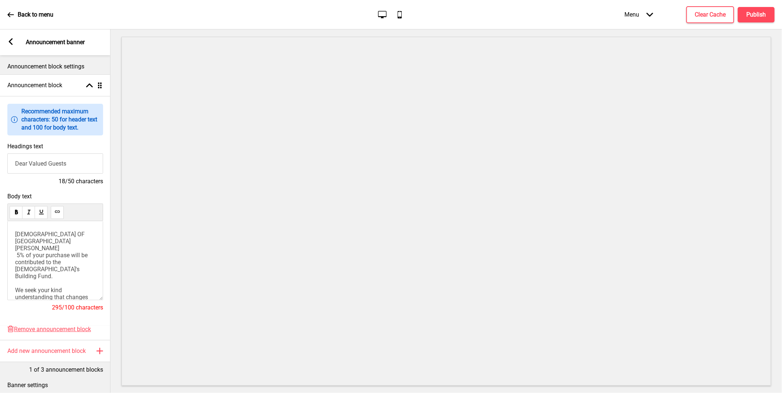
drag, startPoint x: 24, startPoint y: 247, endPoint x: 17, endPoint y: 238, distance: 11.0
click at [24, 246] on span "CHURCH OF ST MARY OF THE ANGELS X GOODWOOD PARK HOTEL 5% of your purchase will …" at bounding box center [52, 283] width 75 height 105
drag, startPoint x: 17, startPoint y: 237, endPoint x: 81, endPoint y: 253, distance: 65.9
click at [81, 253] on span "CHURCH OF ST MARY OF THE ANGELS X GOODWOOD PARK HOTEL 5% of your purchase will …" at bounding box center [52, 283] width 75 height 105
click at [54, 250] on span "CHURCH OF ST MARY OF THE ANGELS X GOODWOOD PARK HOTEL 5% of your purchase will …" at bounding box center [52, 283] width 75 height 105
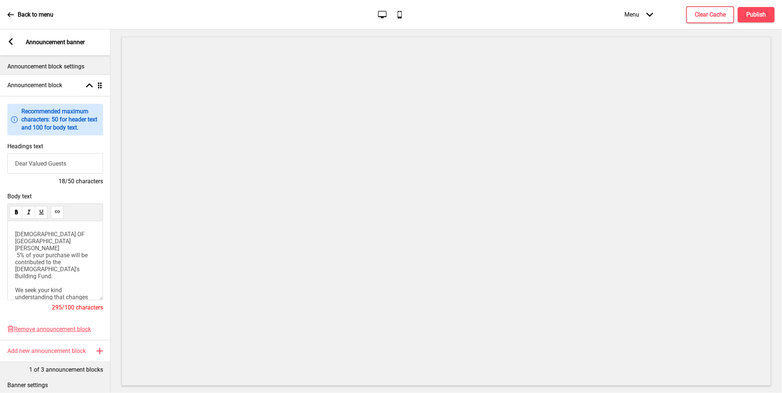
click at [14, 238] on div "CHURCH OF ST MARY OF THE ANGELS X GOODWOOD PARK HOTEL 5% of your purchase will …" at bounding box center [55, 260] width 96 height 79
click at [15, 237] on span "CHURCH OF ST MARY OF THE ANGELS X GOODWOOD PARK HOTEL 5% of your purchase will …" at bounding box center [52, 283] width 75 height 105
drag, startPoint x: 15, startPoint y: 236, endPoint x: 77, endPoint y: 247, distance: 63.2
click at [81, 250] on span "CHURCH OF ST MARY OF THE ANGELS X GOODWOOD PARK HOTEL 5% of your purchase will …" at bounding box center [52, 283] width 75 height 105
click at [48, 243] on span "CHURCH OF ST MARY OF THE ANGELS X GOODWOOD PARK HOTE" at bounding box center [50, 241] width 71 height 21
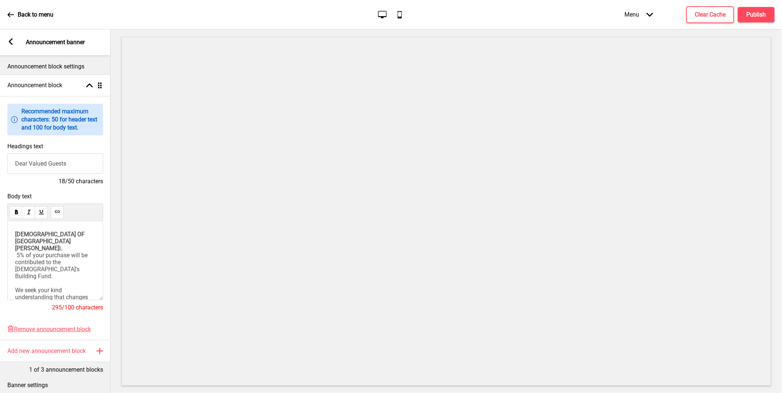
click at [17, 259] on span "L 5% of your purchase will be contributed to the Church's Building Fund. We see…" at bounding box center [52, 290] width 75 height 91
drag, startPoint x: 58, startPoint y: 277, endPoint x: 13, endPoint y: 263, distance: 47.3
click at [13, 263] on div "CHURCH OF ST MARY OF THE ANGELS X GOODWOOD PARK HOTE L 5% of your purchase will…" at bounding box center [55, 260] width 96 height 79
click at [57, 281] on p "CHURCH OF ST MARY OF THE ANGELS X GOODWOOD PARK HOTE L 5% of your purchase will…" at bounding box center [55, 273] width 80 height 84
click at [755, 18] on h4 "Publish" at bounding box center [757, 15] width 20 height 8
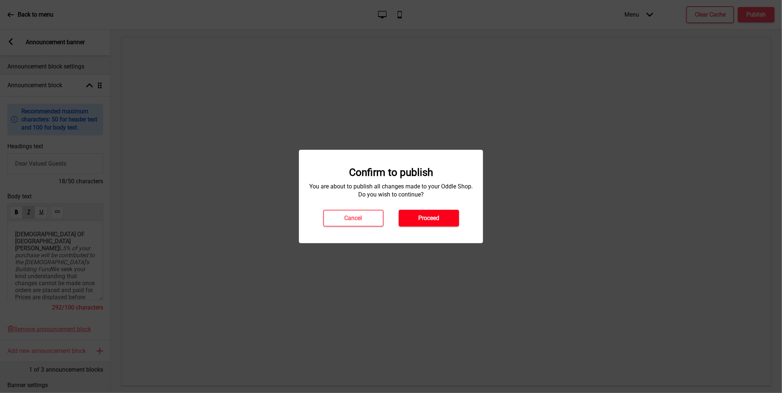
click at [425, 218] on h4 "Proceed" at bounding box center [428, 218] width 21 height 8
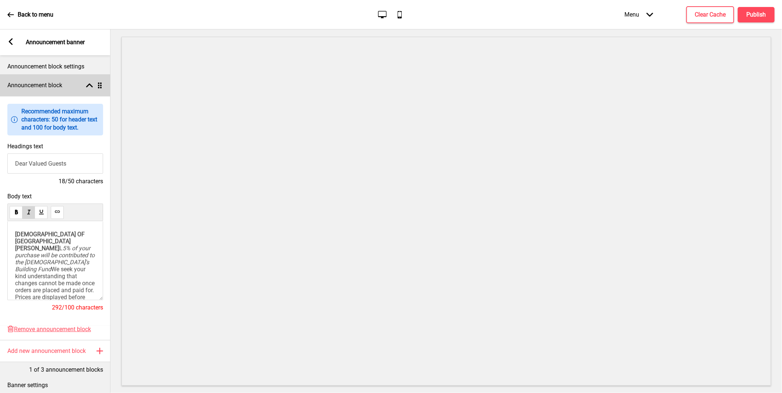
click at [90, 86] on rect at bounding box center [89, 85] width 7 height 7
